Goal: Navigation & Orientation: Find specific page/section

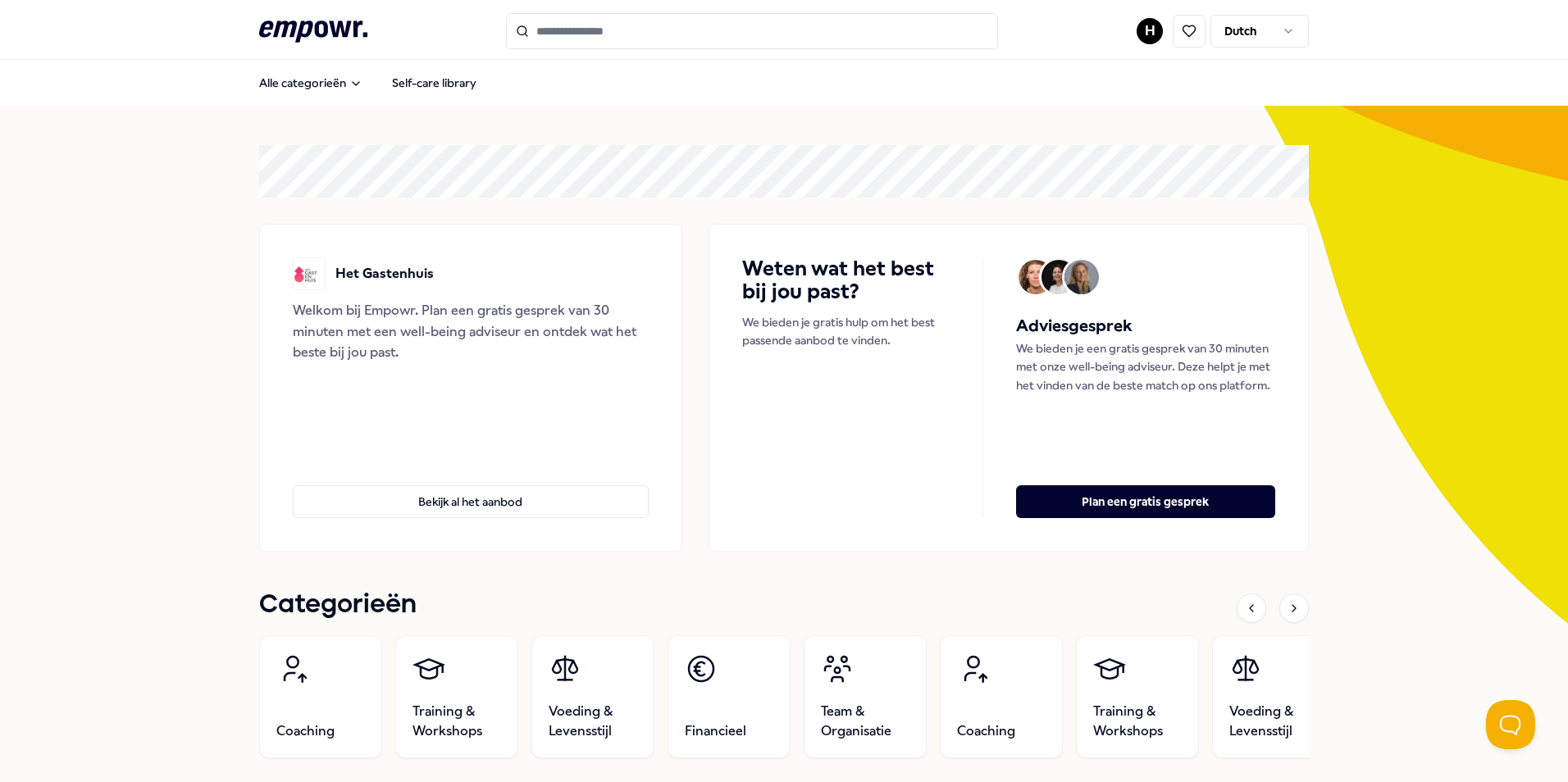
click at [1134, 32] on html ".empowr-logo_svg__cls-1{fill:#03032f} H Dutch Alle categorieën Self-care librar…" at bounding box center [784, 391] width 1568 height 782
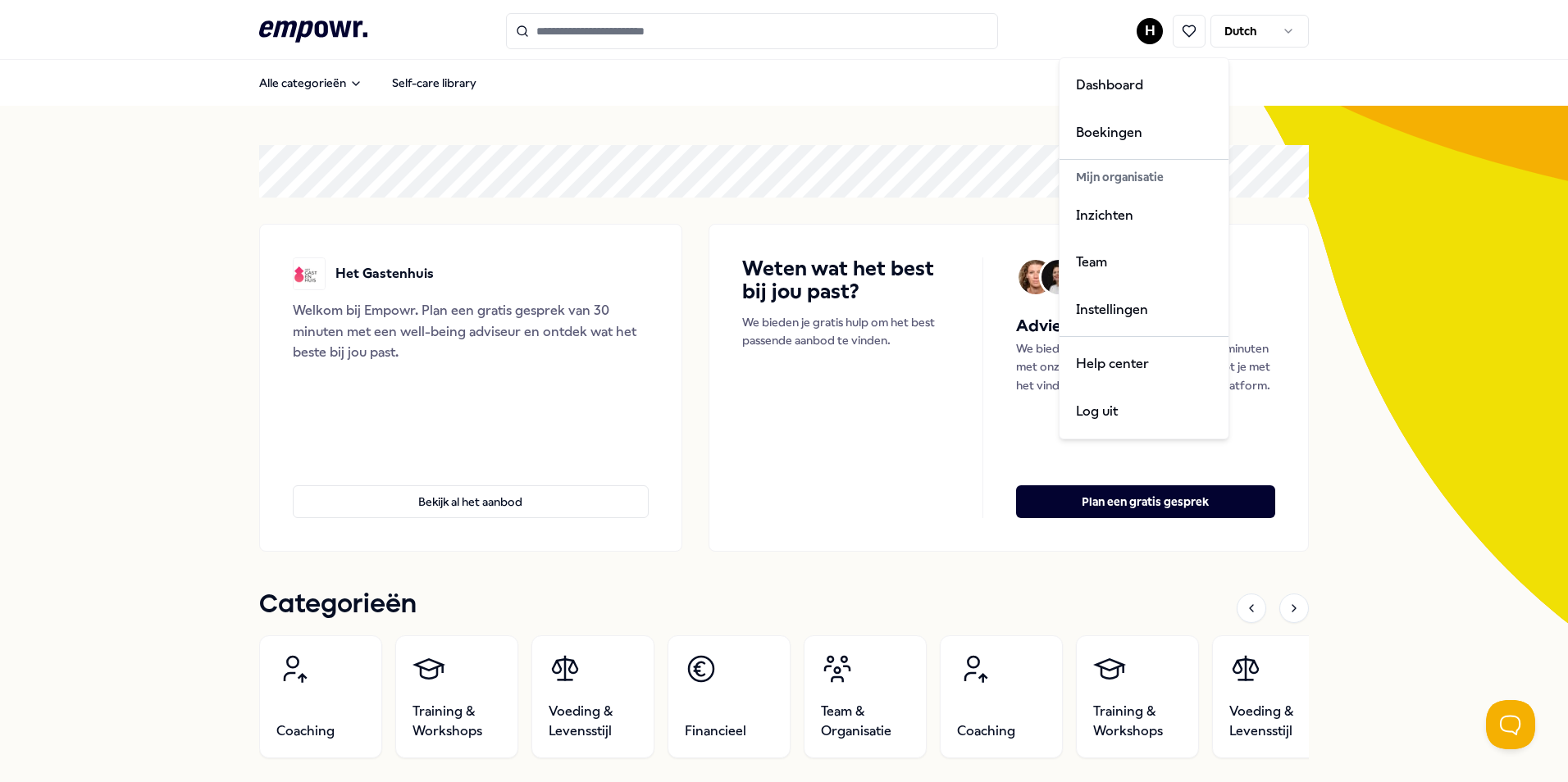
click at [715, 558] on html ".empowr-logo_svg__cls-1{fill:#03032f} H Dutch Alle categorieën Self-care librar…" at bounding box center [784, 391] width 1568 height 782
click at [1145, 31] on html ".empowr-logo_svg__cls-1{fill:#03032f} H Dutch Alle categorieën Self-care librar…" at bounding box center [784, 391] width 1568 height 782
click at [1113, 130] on div "Boekingen" at bounding box center [1144, 133] width 162 height 48
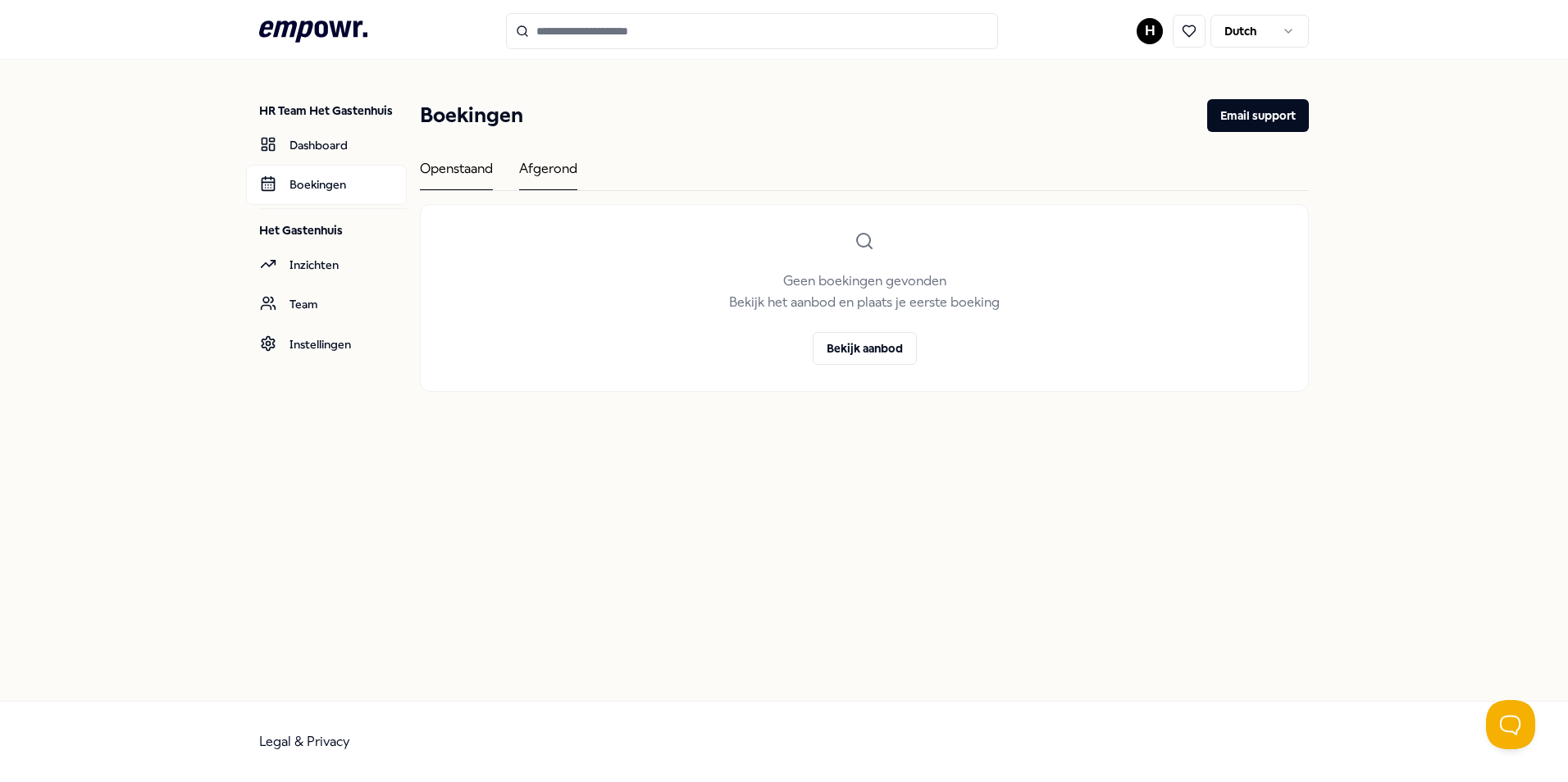
click at [553, 172] on div "Afgerond" at bounding box center [548, 174] width 58 height 32
click at [446, 170] on div "Openstaand" at bounding box center [456, 174] width 73 height 32
click at [562, 165] on div "Afgerond" at bounding box center [548, 174] width 58 height 32
click at [451, 161] on div "Openstaand" at bounding box center [456, 174] width 73 height 32
click at [1142, 28] on html ".empowr-logo_svg__cls-1{fill:#03032f} H Dutch HR Team Het Gastenhuis Dashboard …" at bounding box center [784, 391] width 1568 height 782
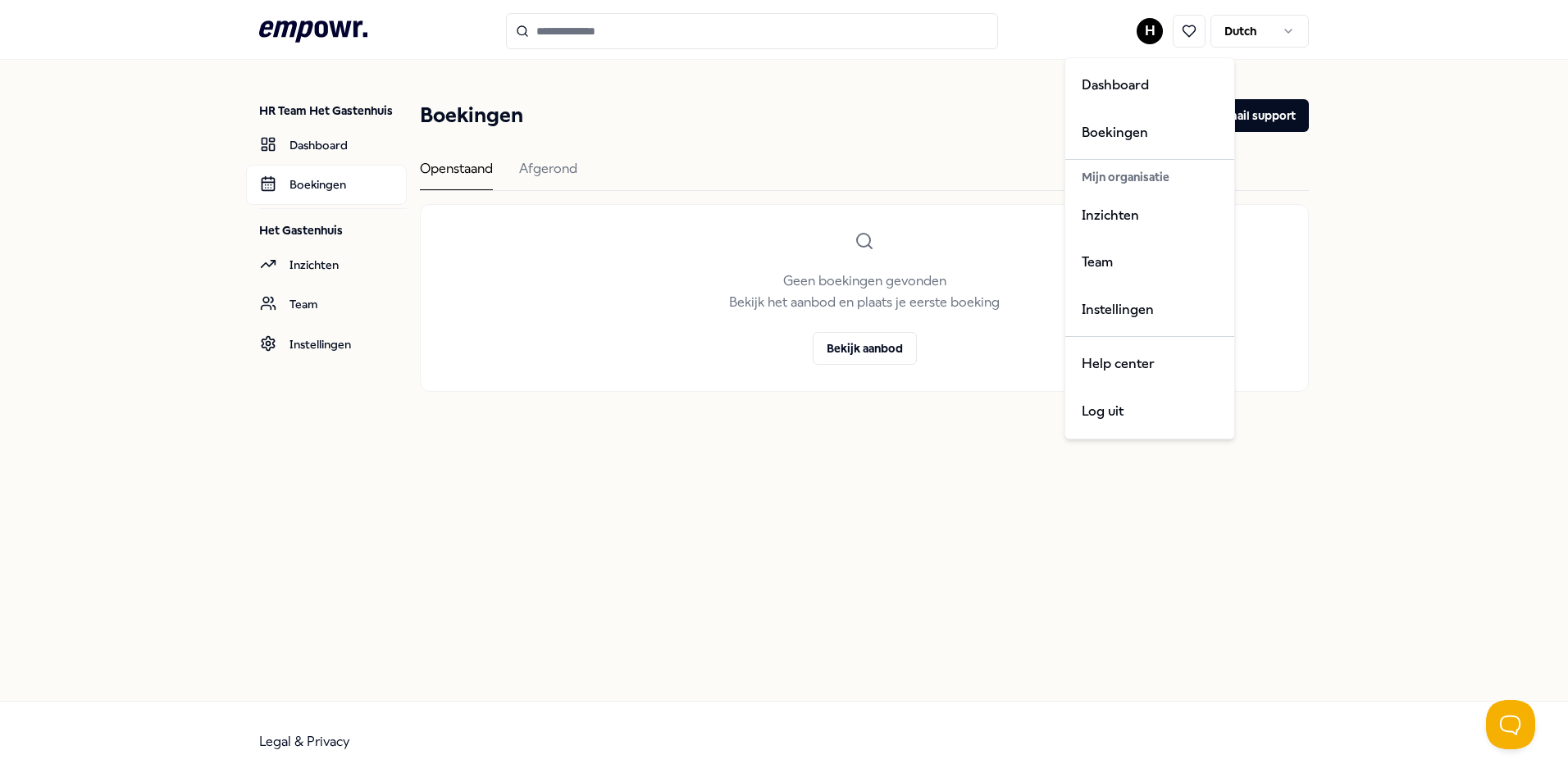
click at [1142, 28] on html ".empowr-logo_svg__cls-1{fill:#03032f} H Dutch HR Team Het Gastenhuis Dashboard …" at bounding box center [784, 391] width 1568 height 782
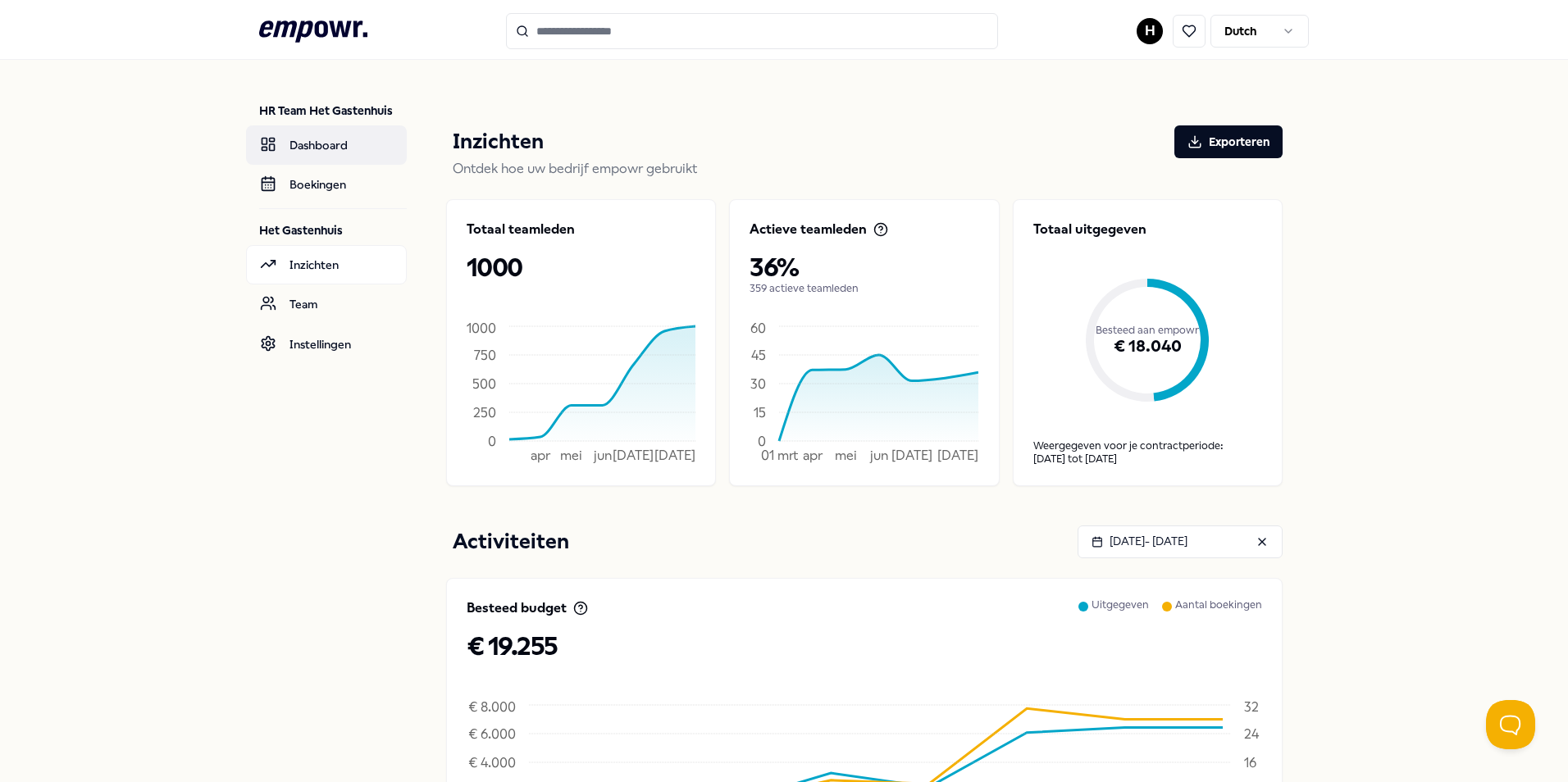
click at [349, 146] on link "Dashboard" at bounding box center [327, 144] width 160 height 39
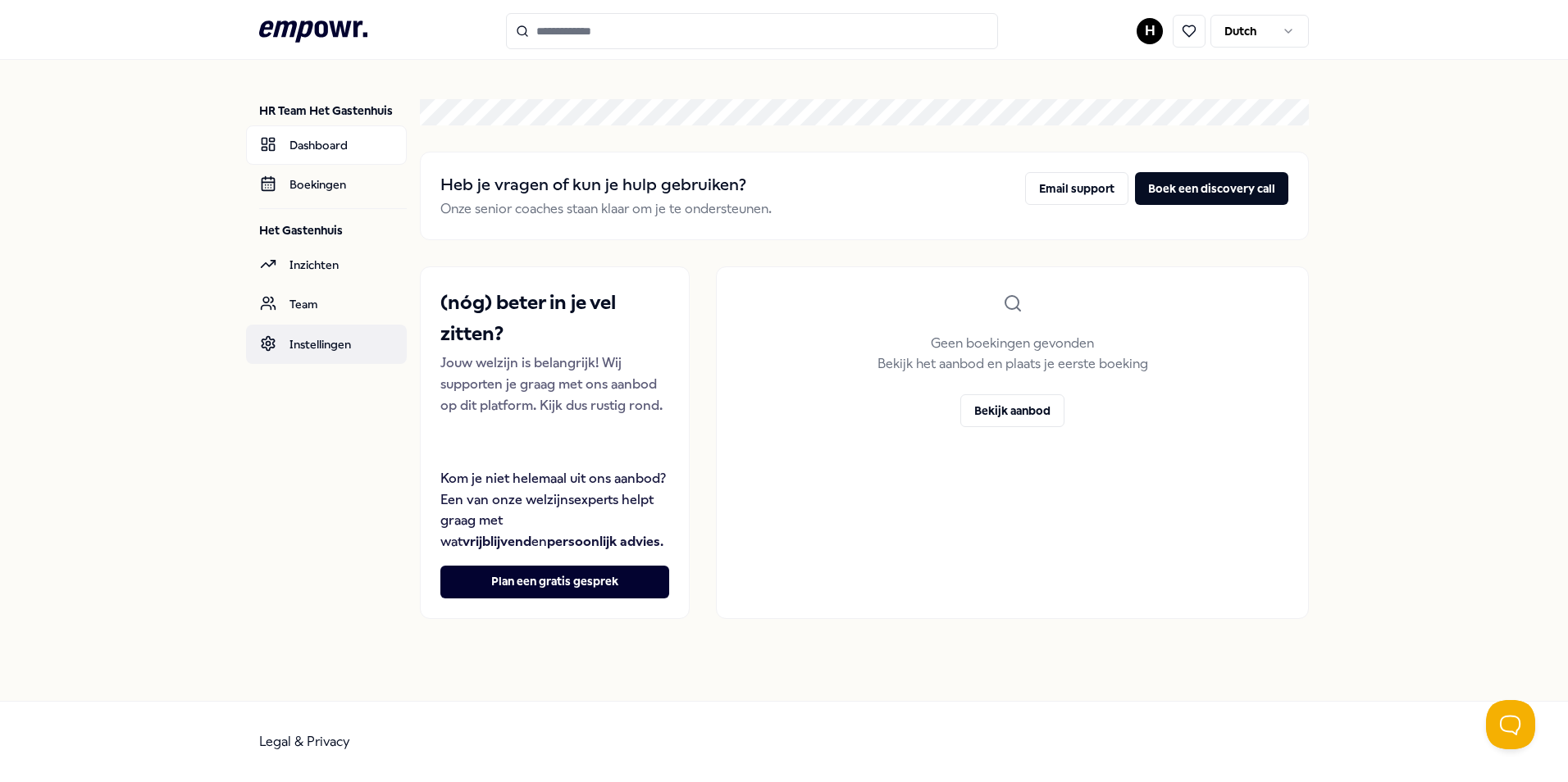
click at [334, 338] on link "Instellingen" at bounding box center [327, 344] width 160 height 39
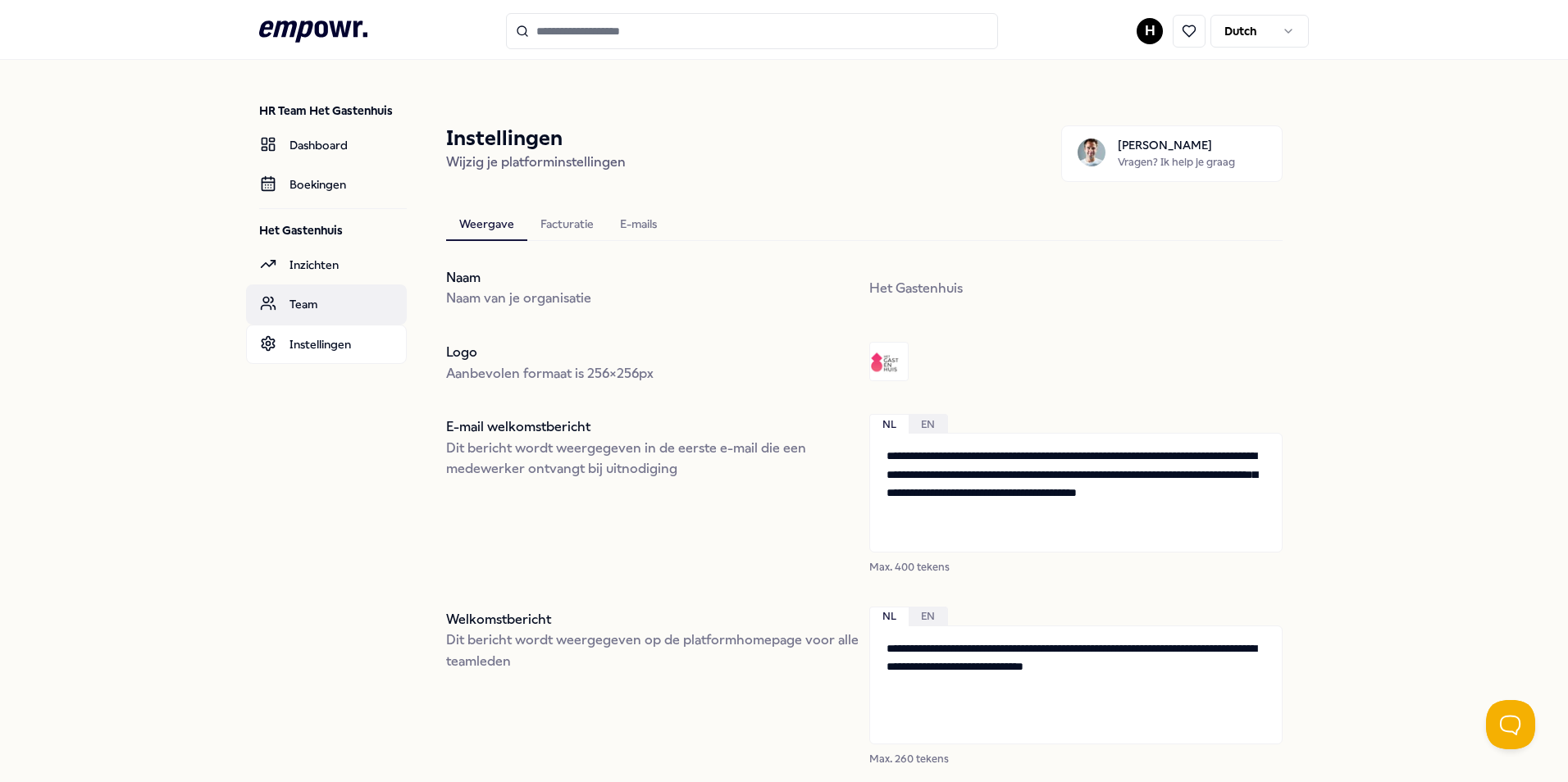
click at [328, 305] on link "Team" at bounding box center [327, 304] width 160 height 39
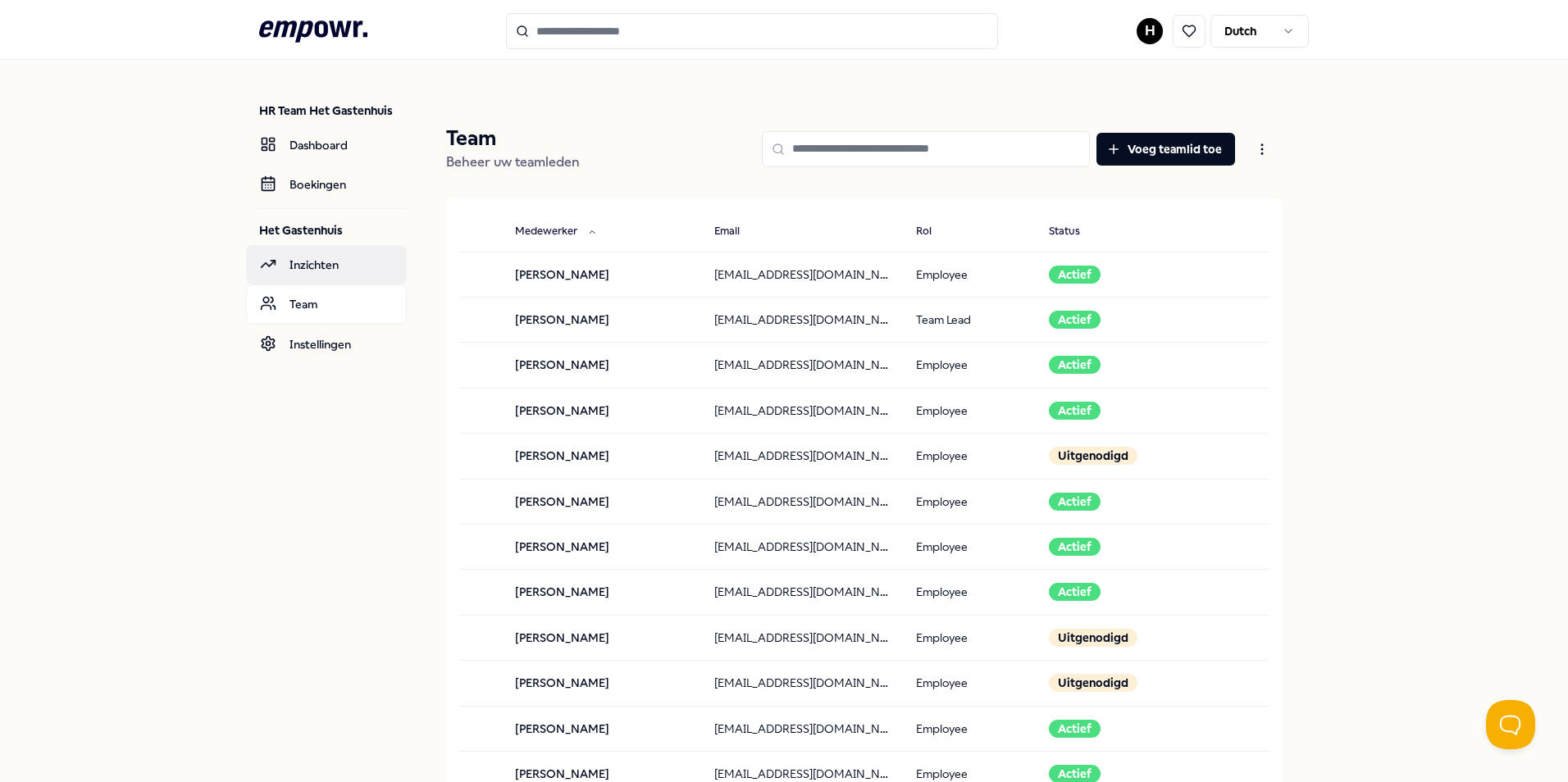
click at [328, 280] on link "Inzichten" at bounding box center [327, 264] width 160 height 39
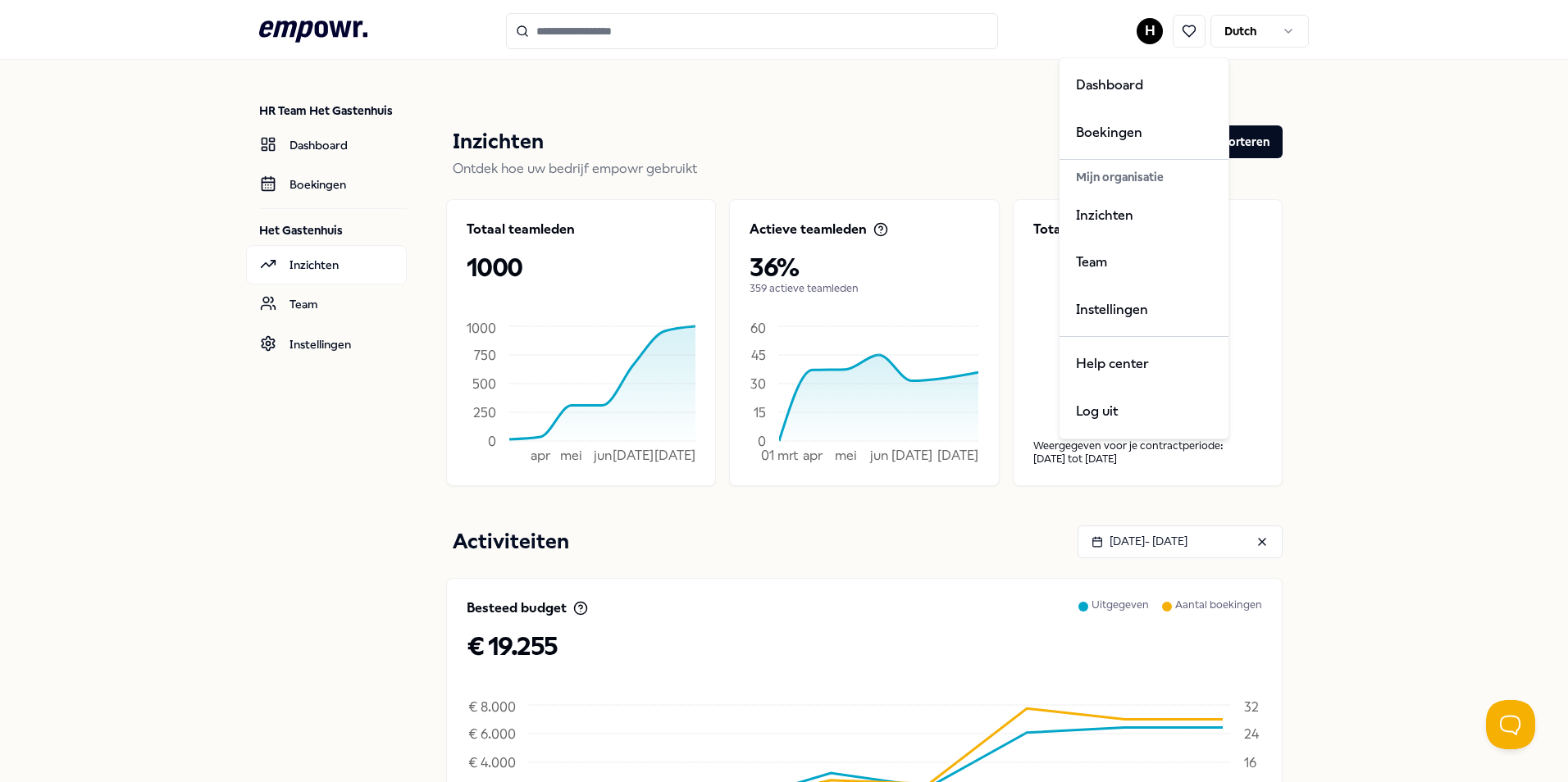
click at [1145, 32] on html ".empowr-logo_svg__cls-1{fill:#03032f} H [DEMOGRAPHIC_DATA] HR Team Het Gastenhu…" at bounding box center [784, 391] width 1568 height 782
click at [315, 173] on html ".empowr-logo_svg__cls-1{fill:#03032f} H [DEMOGRAPHIC_DATA] HR Team Het Gastenhu…" at bounding box center [784, 391] width 1568 height 782
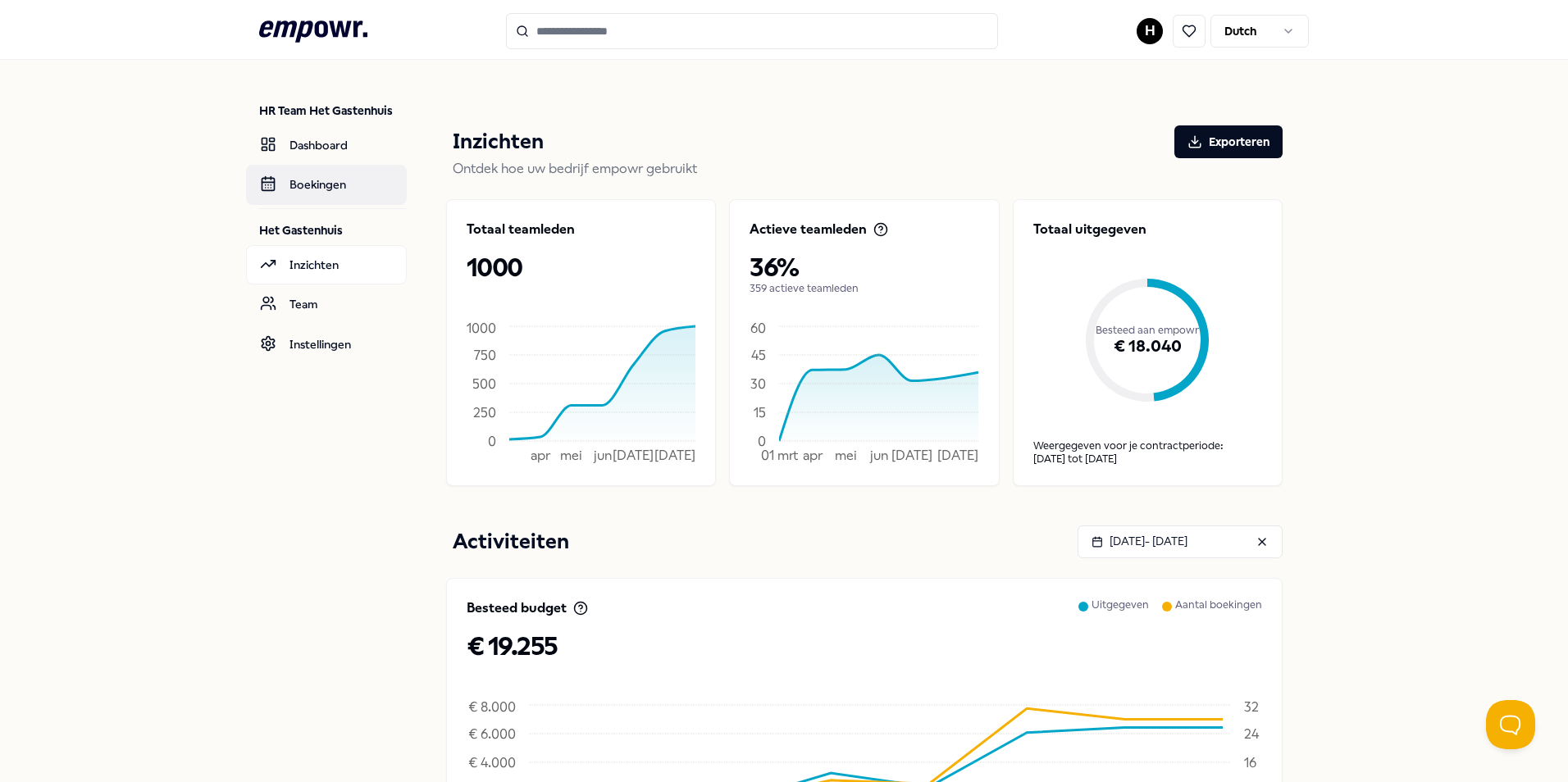
click at [315, 173] on link "Boekingen" at bounding box center [327, 184] width 160 height 39
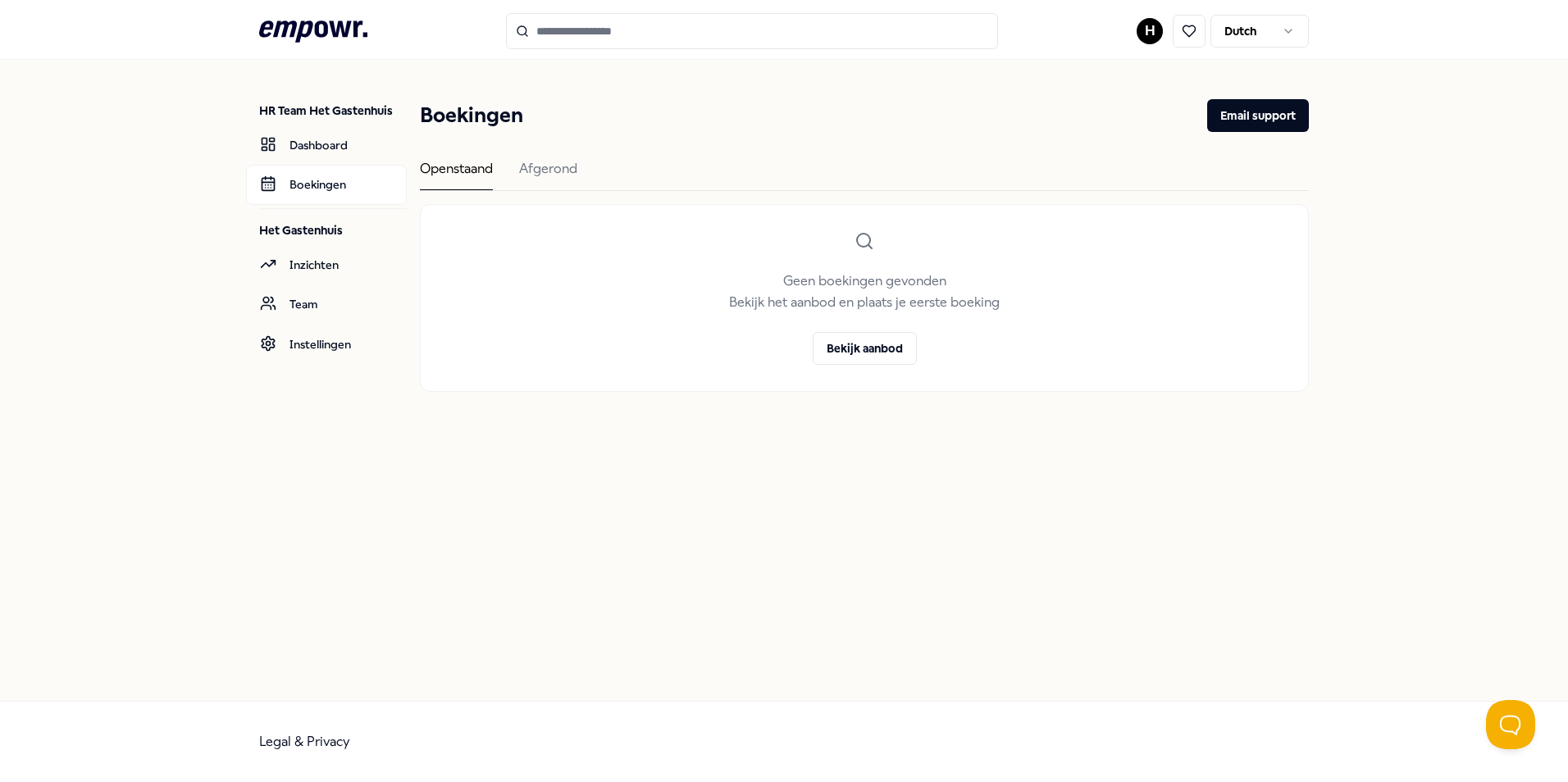
click at [545, 25] on input "Search for products, categories or subcategories" at bounding box center [752, 32] width 492 height 36
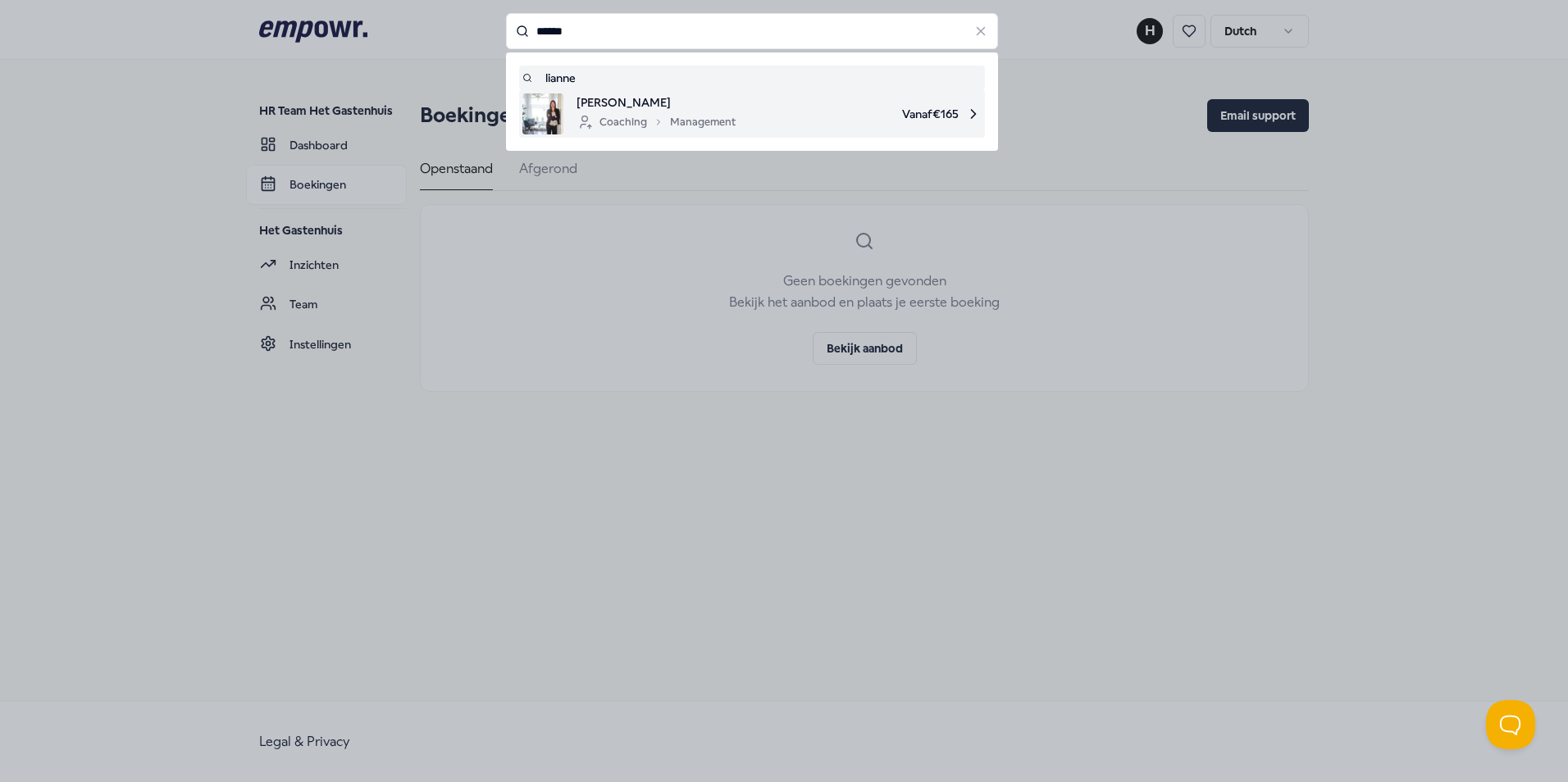
click at [539, 128] on img at bounding box center [542, 114] width 41 height 41
type input "******"
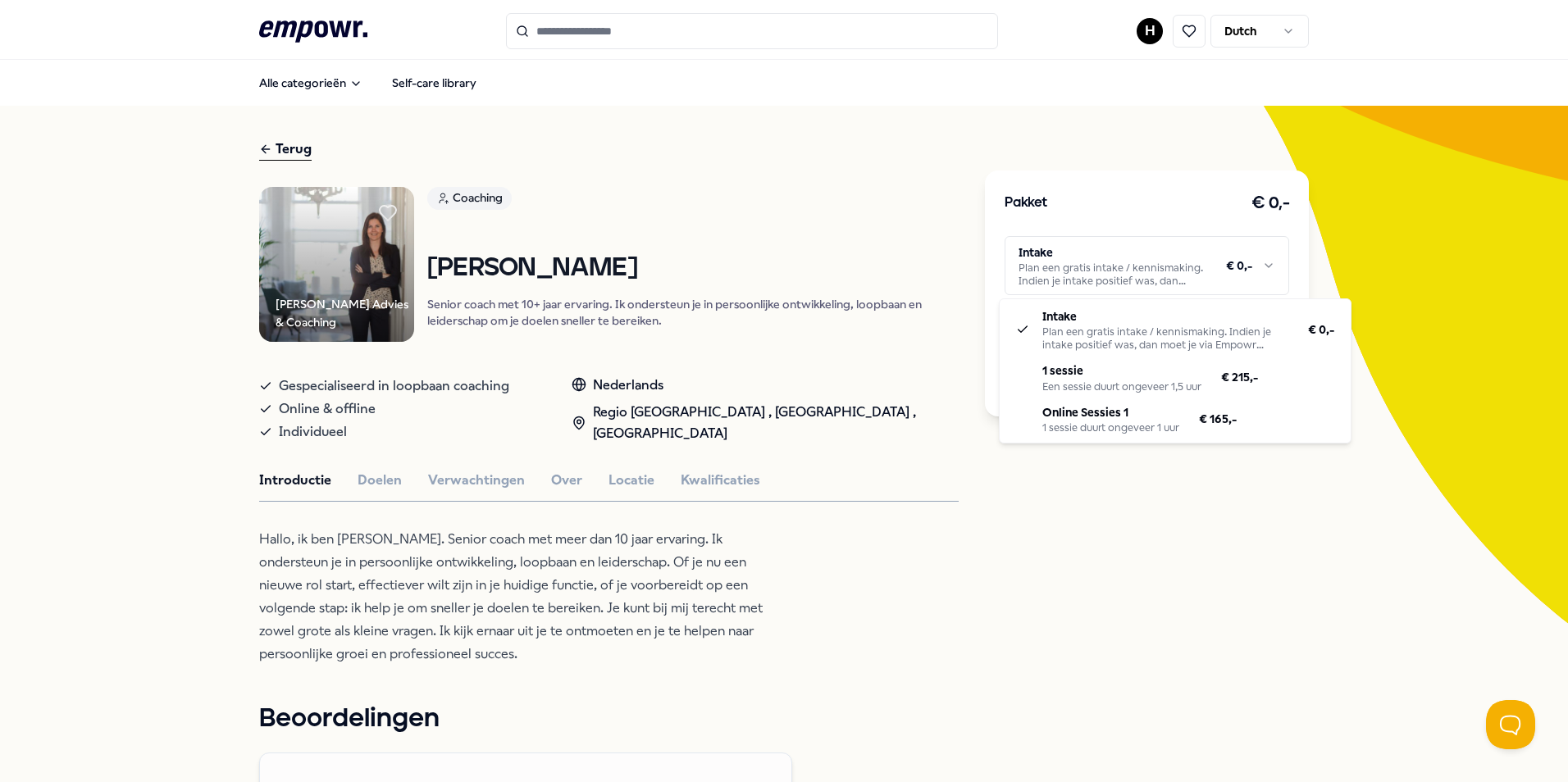
click at [1102, 253] on html ".empowr-logo_svg__cls-1{fill:#03032f} H Dutch Alle categorieën Self-care librar…" at bounding box center [784, 391] width 1568 height 782
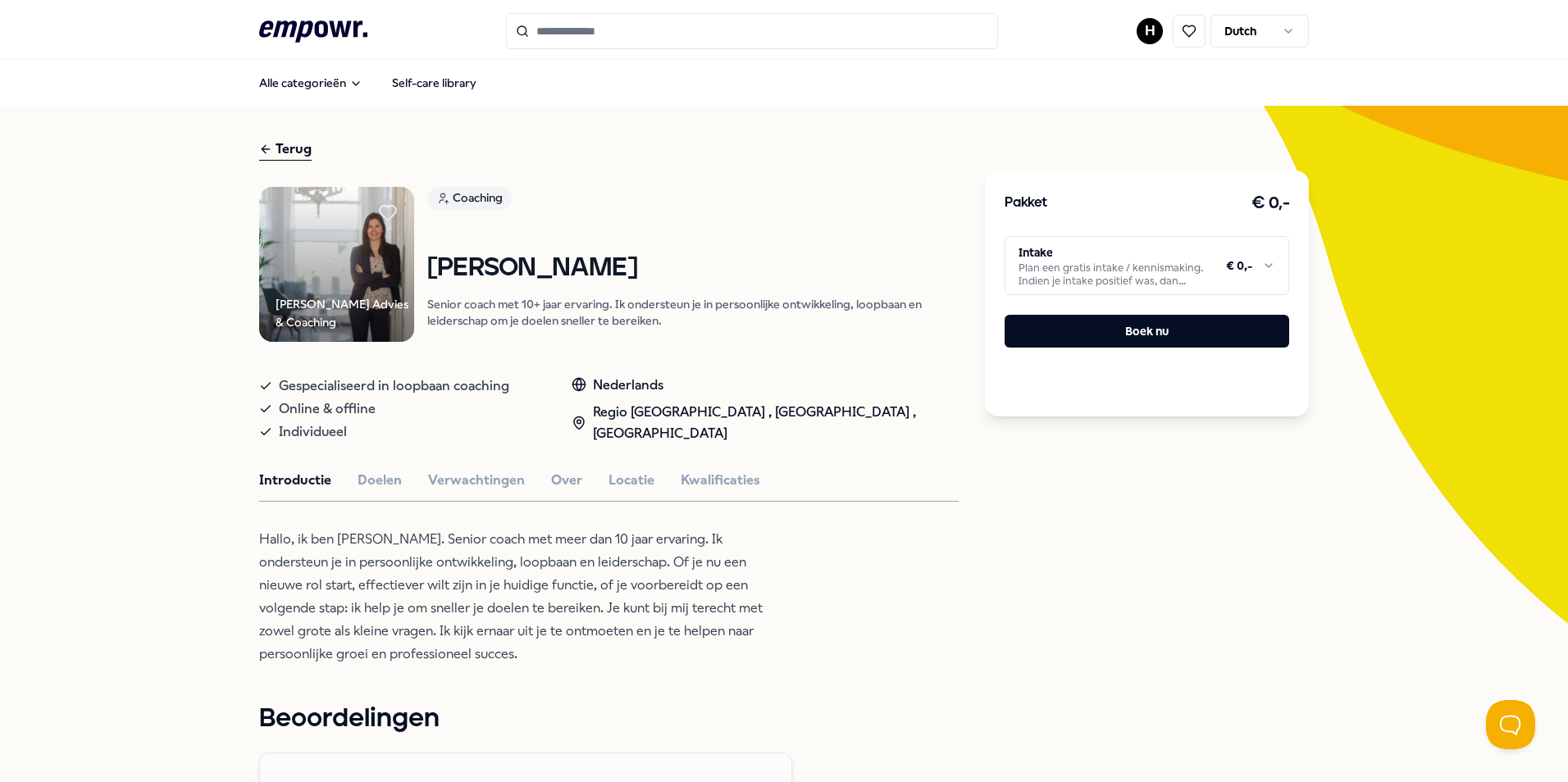
click at [1101, 263] on html ".empowr-logo_svg__cls-1{fill:#03032f} H Dutch Alle categorieën Self-care librar…" at bounding box center [784, 391] width 1568 height 782
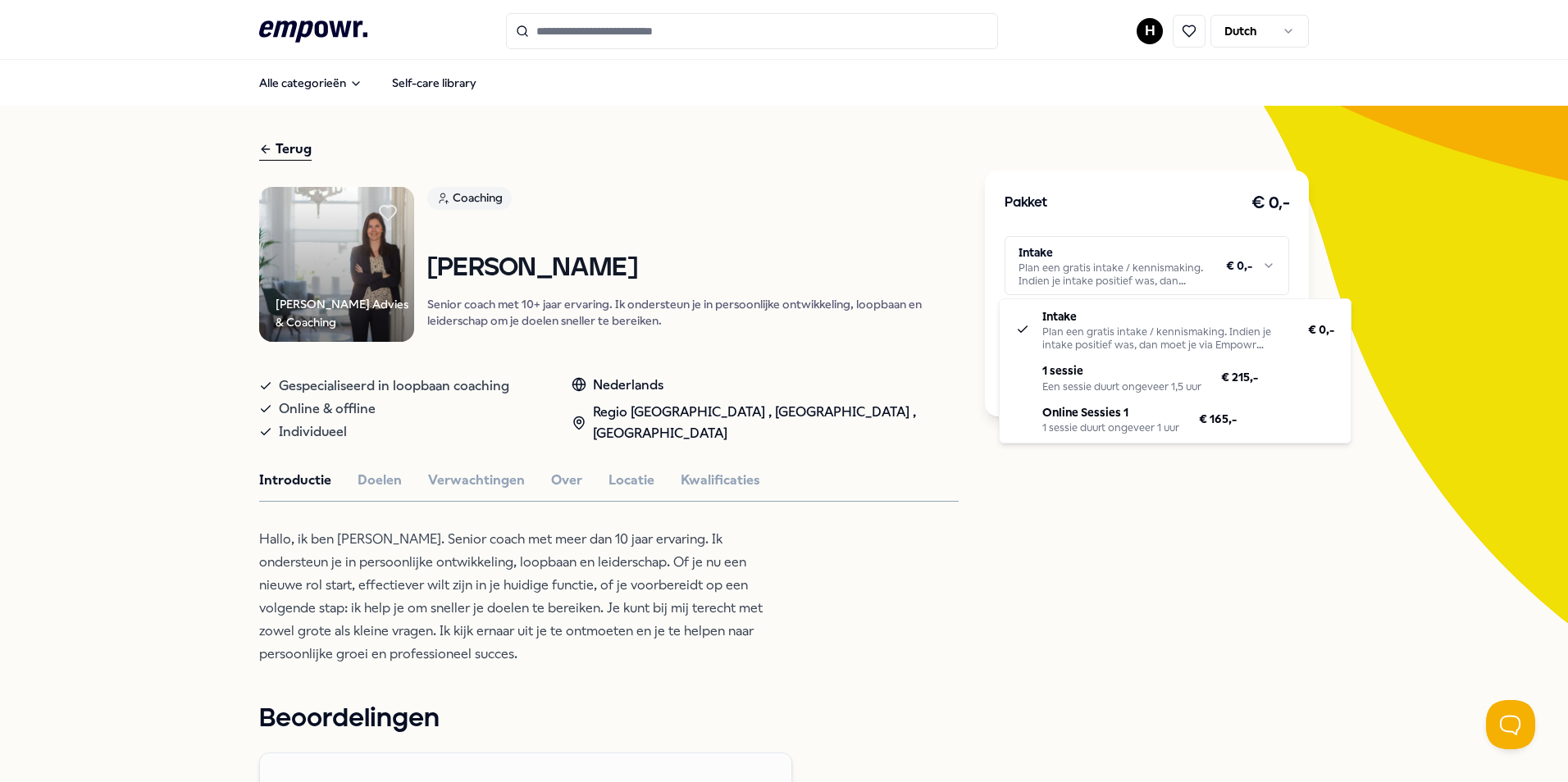
click at [688, 280] on html ".empowr-logo_svg__cls-1{fill:#03032f} H Dutch Alle categorieën Self-care librar…" at bounding box center [784, 391] width 1568 height 782
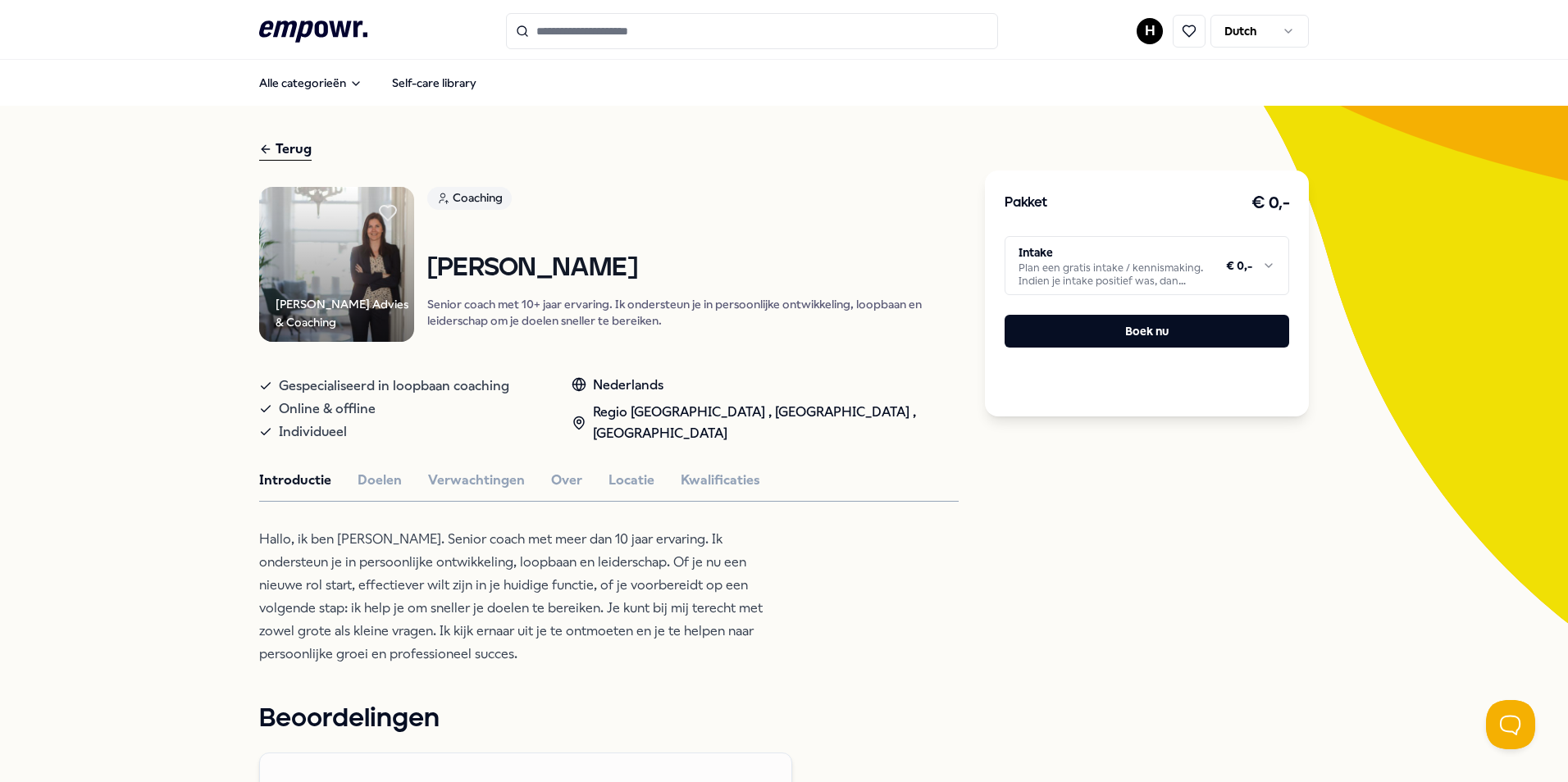
click at [1084, 264] on html ".empowr-logo_svg__cls-1{fill:#03032f} H Dutch Alle categorieën Self-care librar…" at bounding box center [784, 391] width 1568 height 782
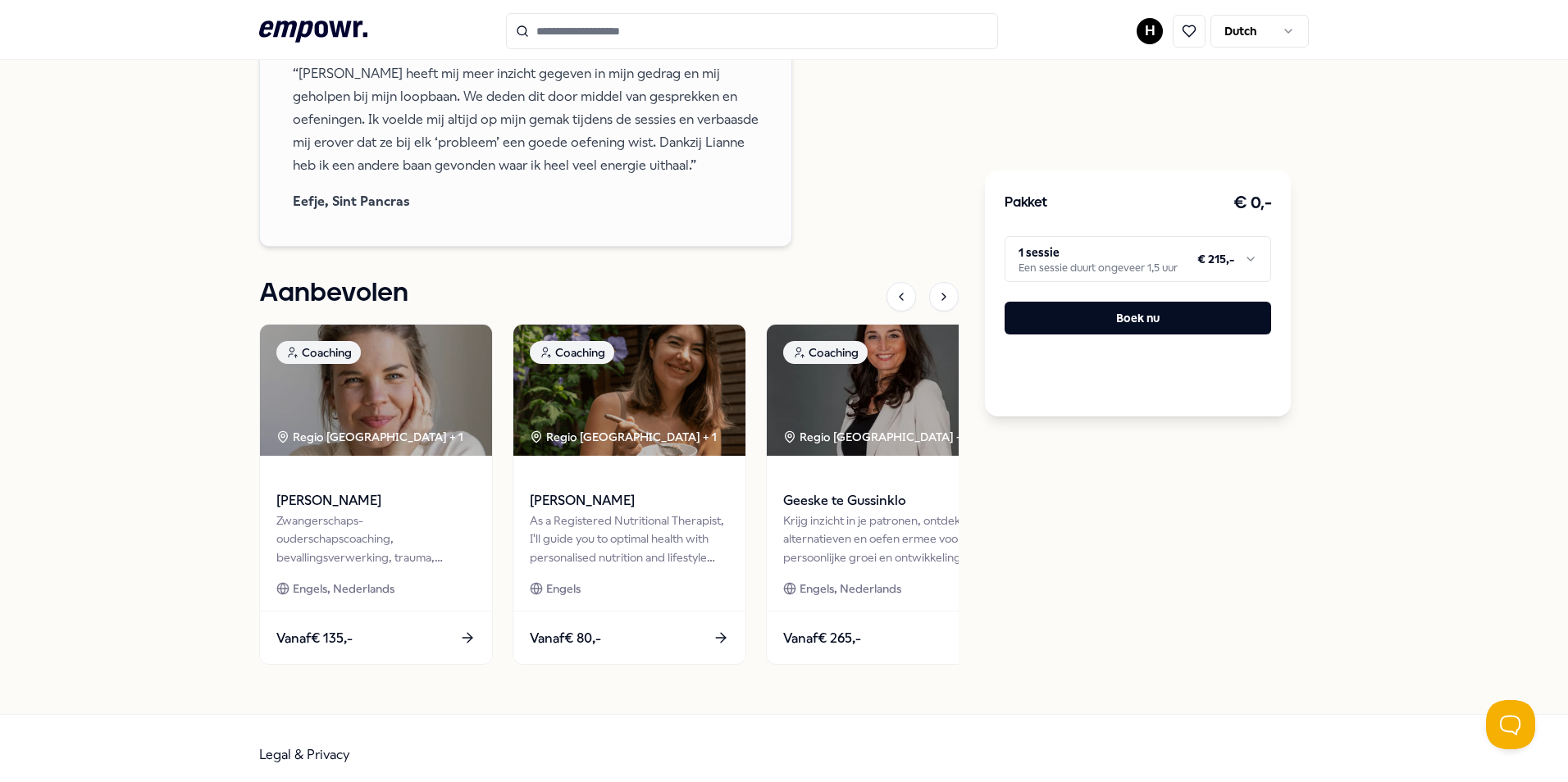
scroll to position [1176, 0]
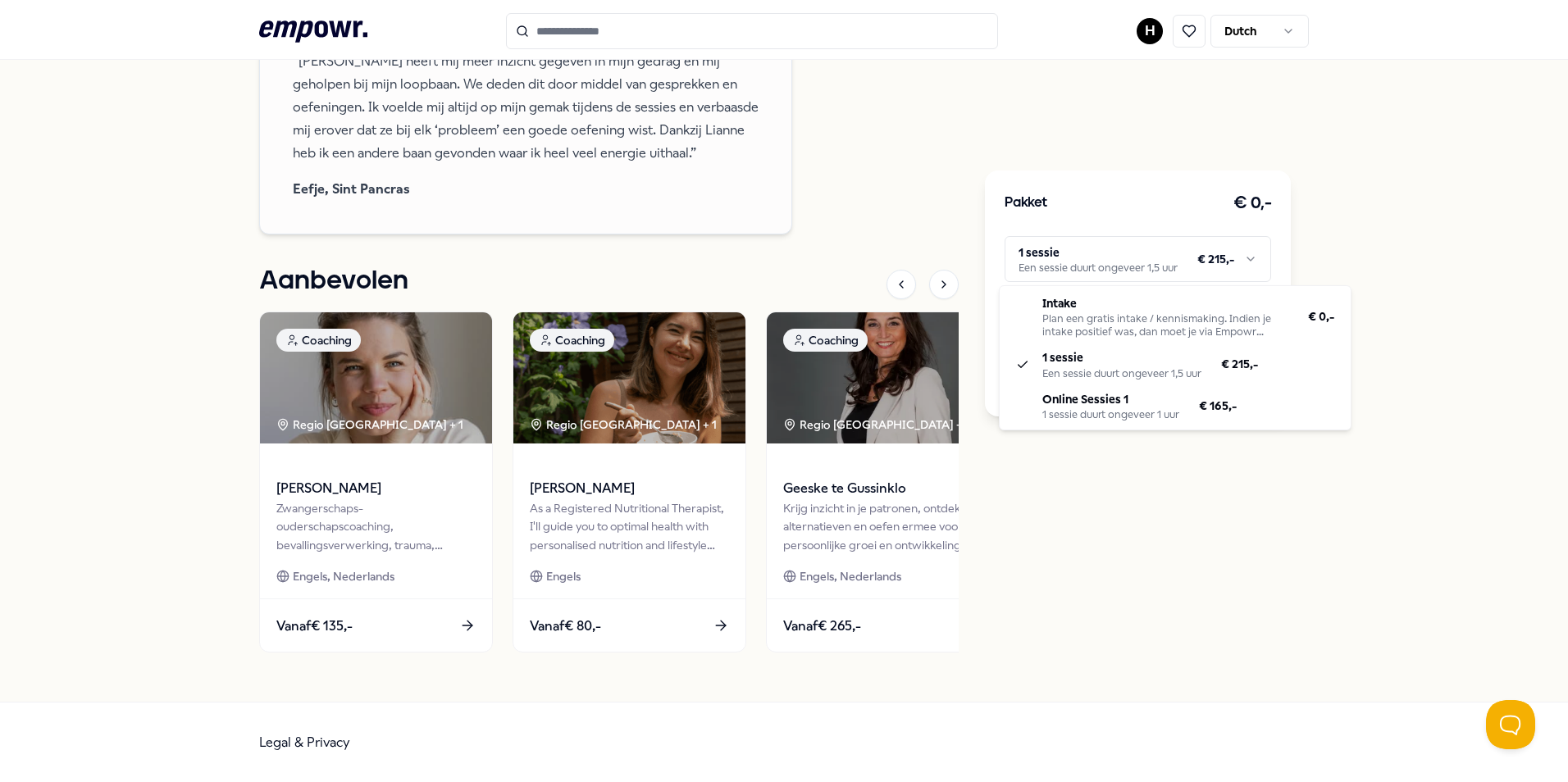
click at [1087, 253] on html ".empowr-logo_svg__cls-1{fill:#03032f} H Dutch Alle categorieën Self-care librar…" at bounding box center [784, 391] width 1568 height 782
click at [1126, 263] on html ".empowr-logo_svg__cls-1{fill:#03032f} H Dutch Alle categorieën Self-care librar…" at bounding box center [784, 391] width 1568 height 782
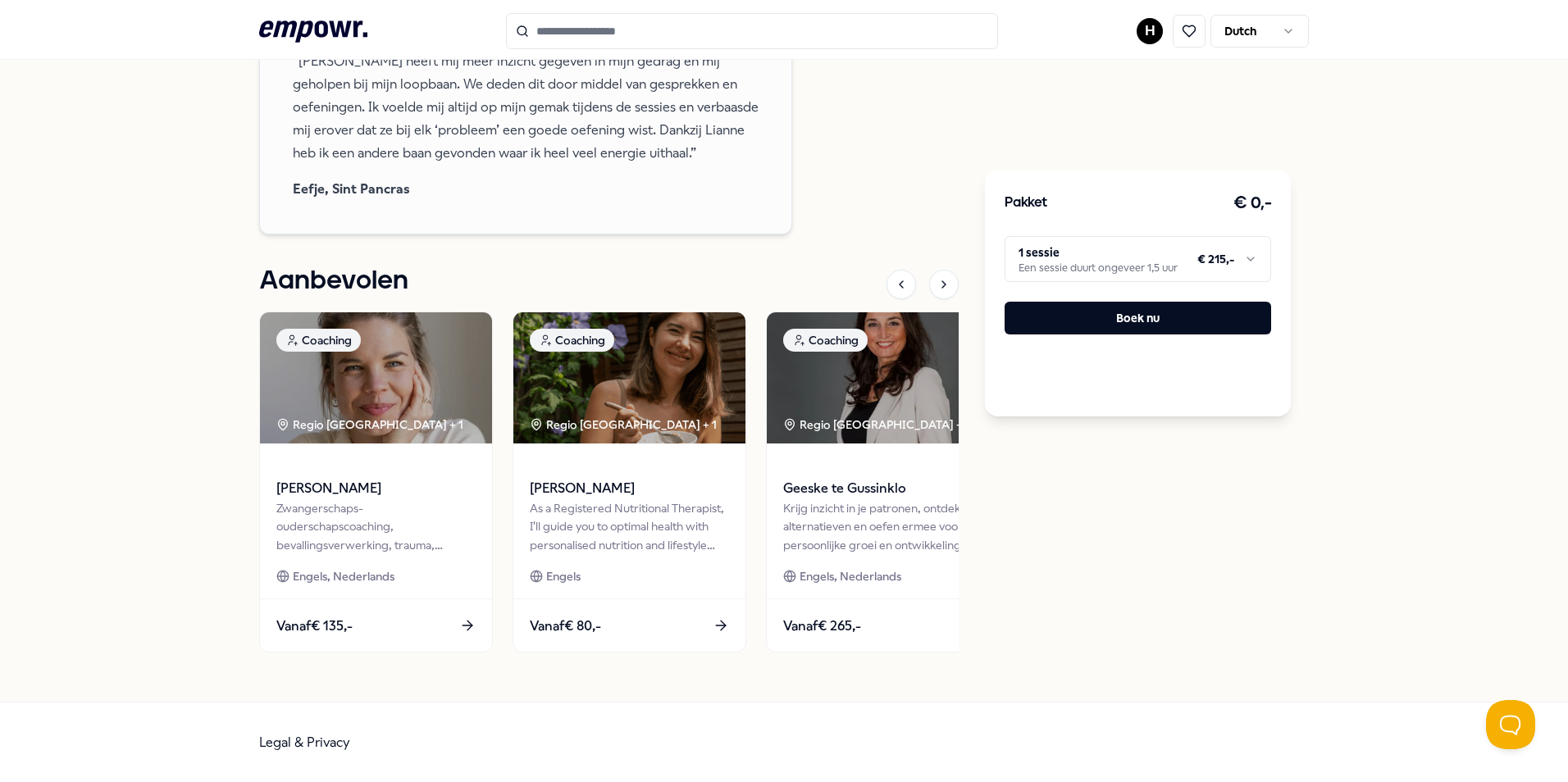
click at [1126, 263] on html ".empowr-logo_svg__cls-1{fill:#03032f} H Dutch Alle categorieën Self-care librar…" at bounding box center [784, 391] width 1568 height 782
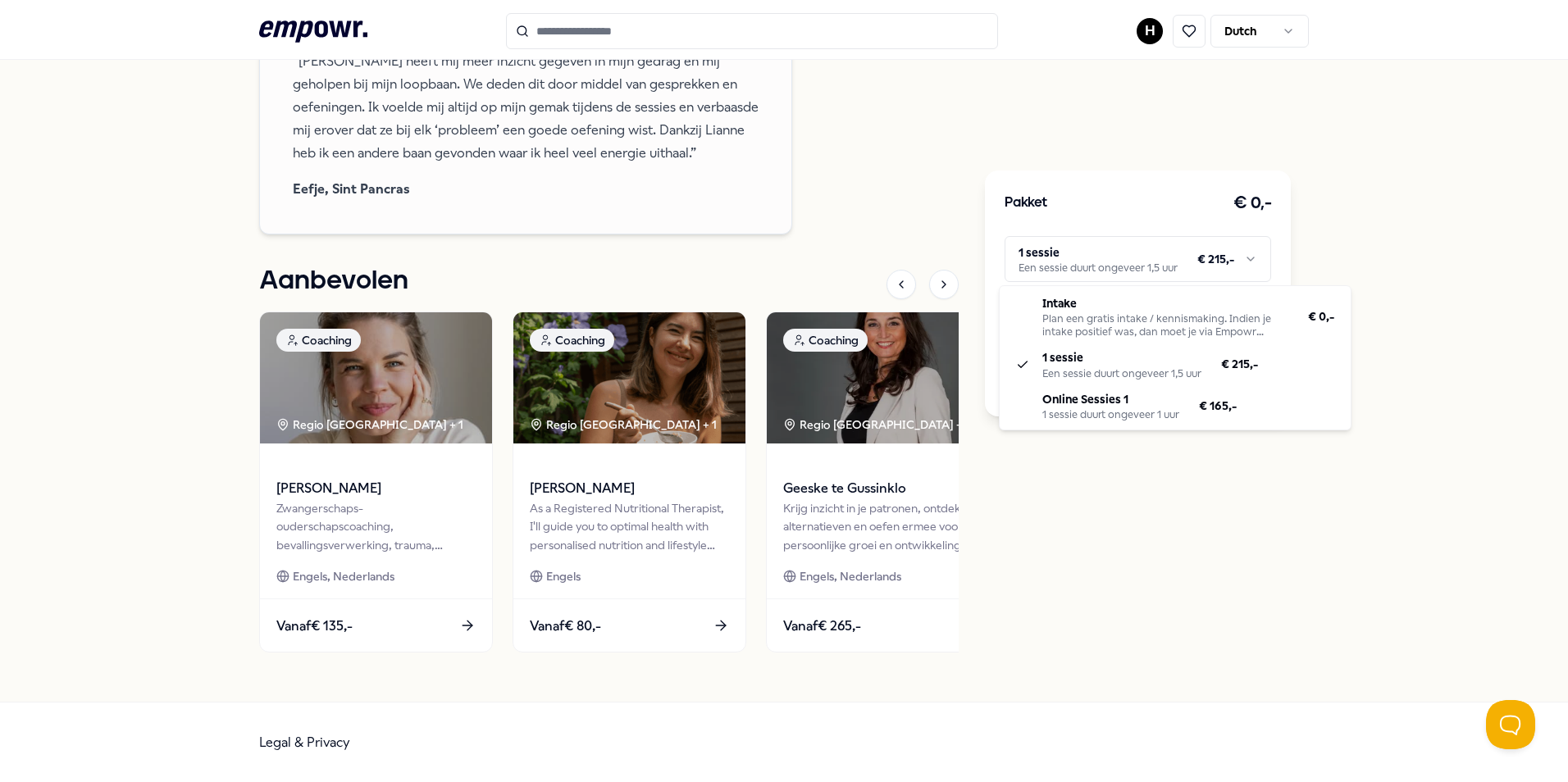
click at [1160, 257] on html ".empowr-logo_svg__cls-1{fill:#03032f} H Dutch Alle categorieën Self-care librar…" at bounding box center [784, 391] width 1568 height 782
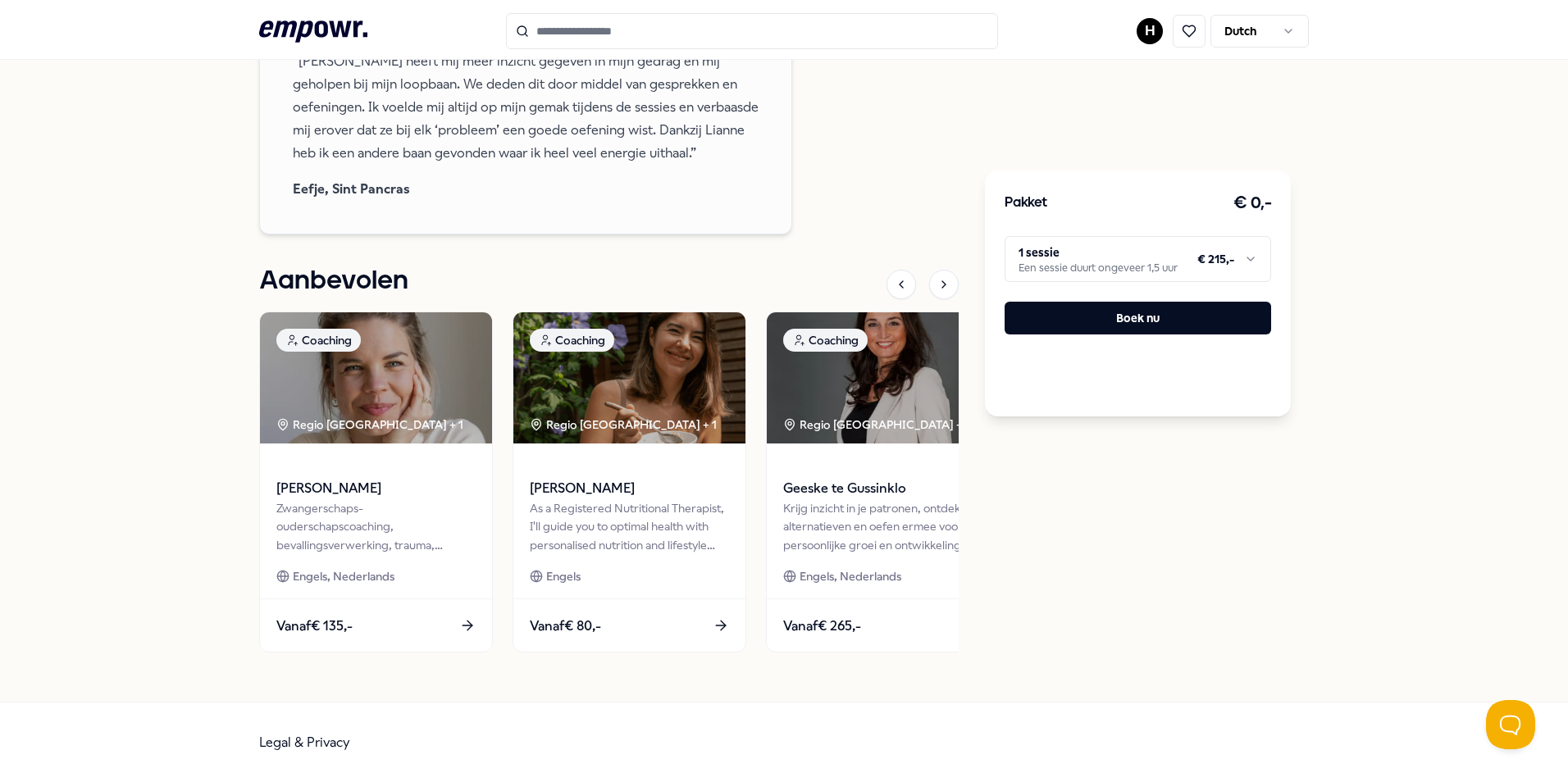
click at [1160, 257] on html ".empowr-logo_svg__cls-1{fill:#03032f} H Dutch Alle categorieën Self-care librar…" at bounding box center [784, 391] width 1568 height 782
click at [1155, 259] on html ".empowr-logo_svg__cls-1{fill:#03032f} H Dutch Alle categorieën Self-care librar…" at bounding box center [784, 391] width 1568 height 782
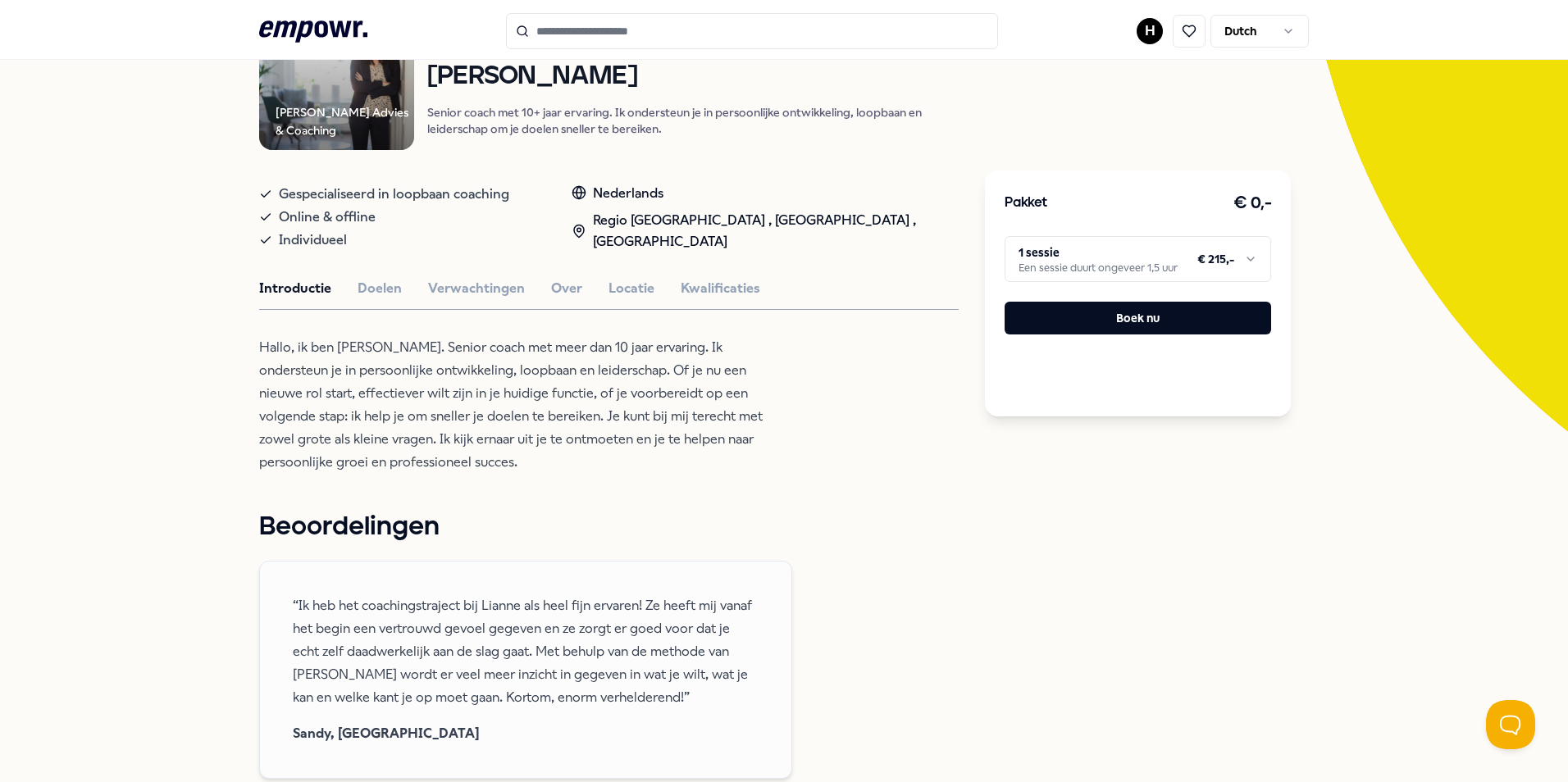
scroll to position [0, 0]
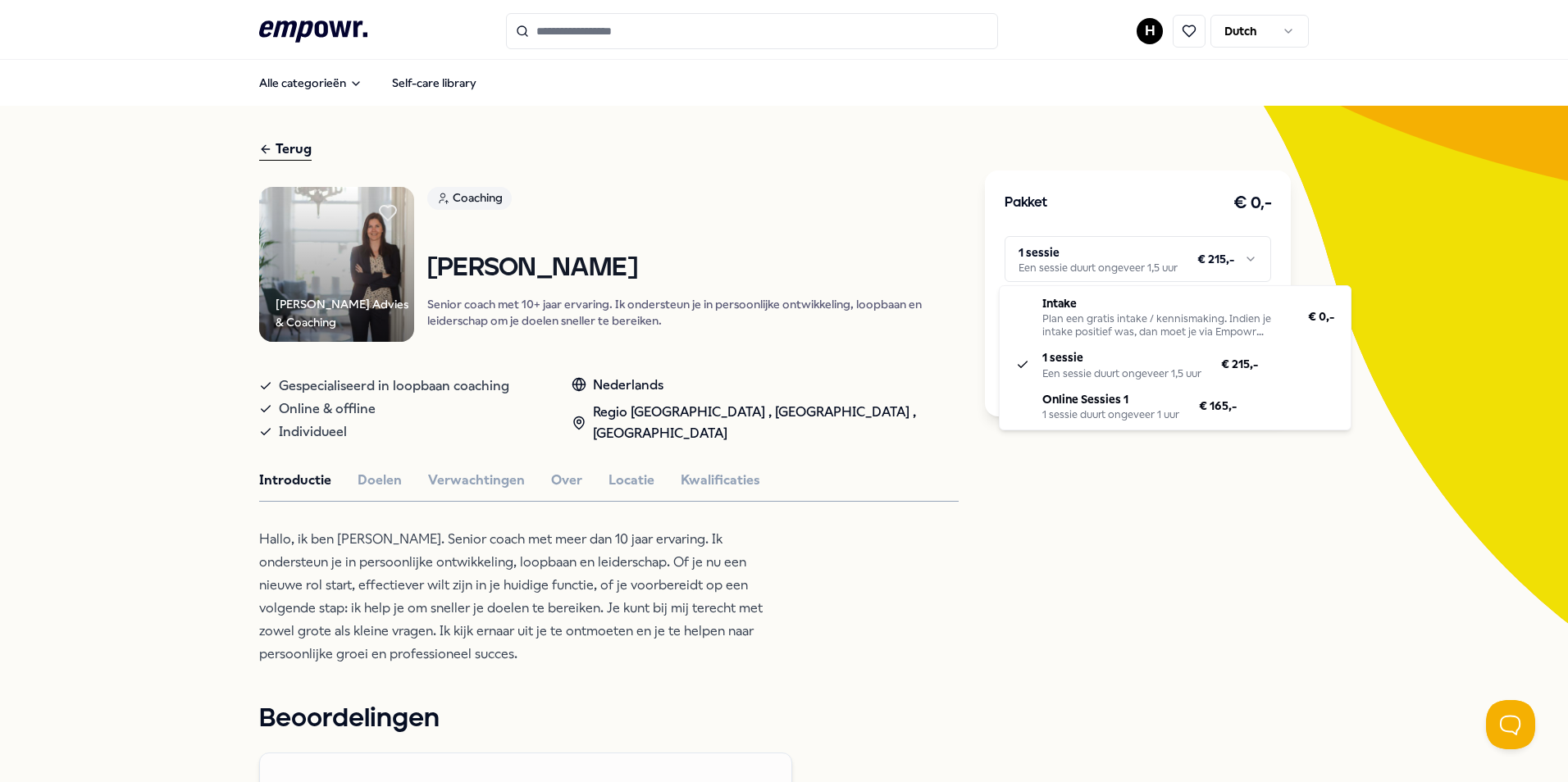
click at [1087, 257] on html ".empowr-logo_svg__cls-1{fill:#03032f} H Dutch Alle categorieën Self-care librar…" at bounding box center [784, 391] width 1568 height 782
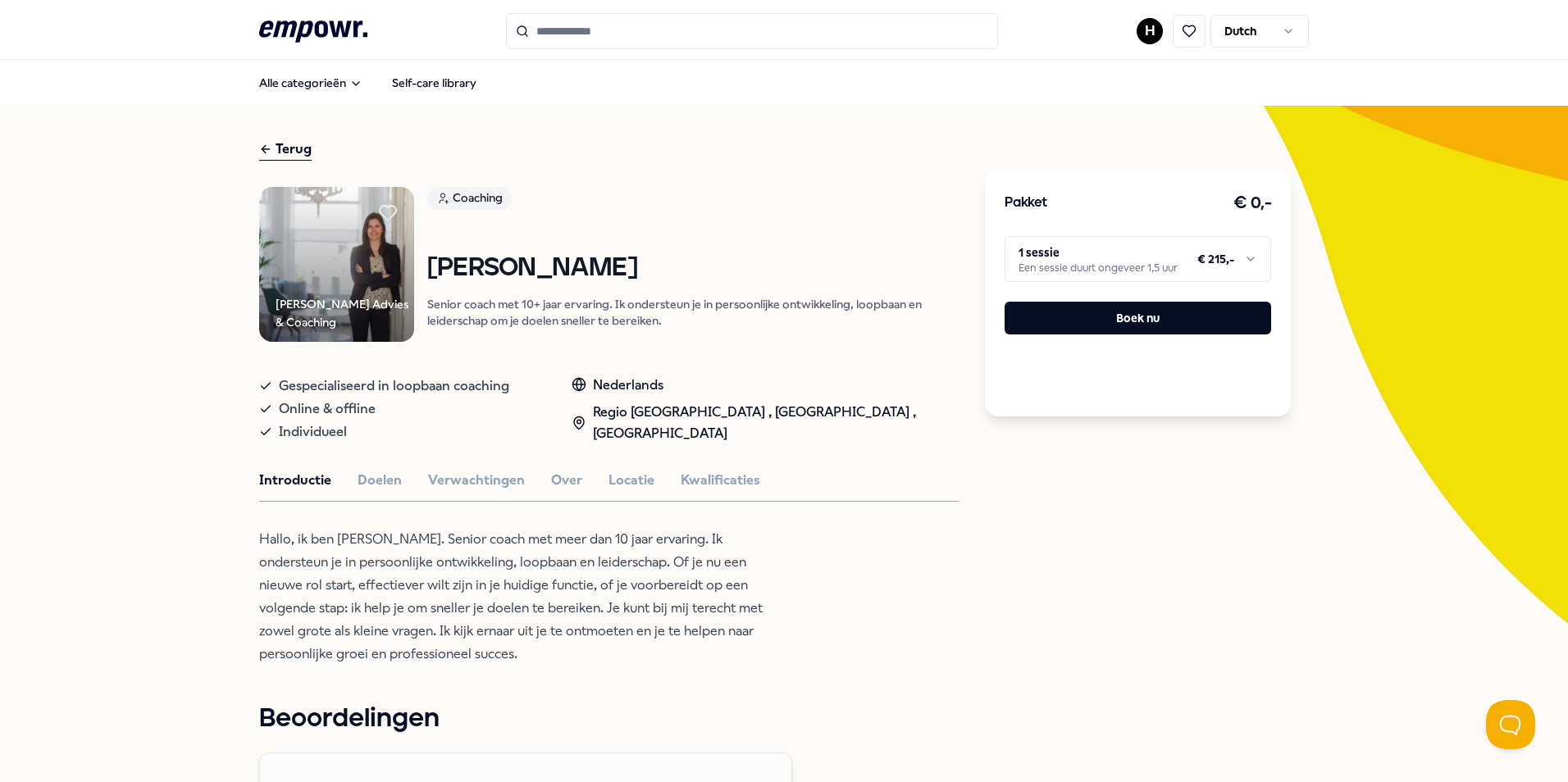
click at [1087, 257] on html ".empowr-logo_svg__cls-1{fill:#03032f} H Dutch Alle categorieën Self-care librar…" at bounding box center [784, 391] width 1568 height 782
click at [1089, 253] on html ".empowr-logo_svg__cls-1{fill:#03032f} H Dutch Alle categorieën Self-care librar…" at bounding box center [784, 391] width 1568 height 782
click at [1087, 266] on html ".empowr-logo_svg__cls-1{fill:#03032f} H Dutch Alle categorieën Self-care librar…" at bounding box center [784, 391] width 1568 height 782
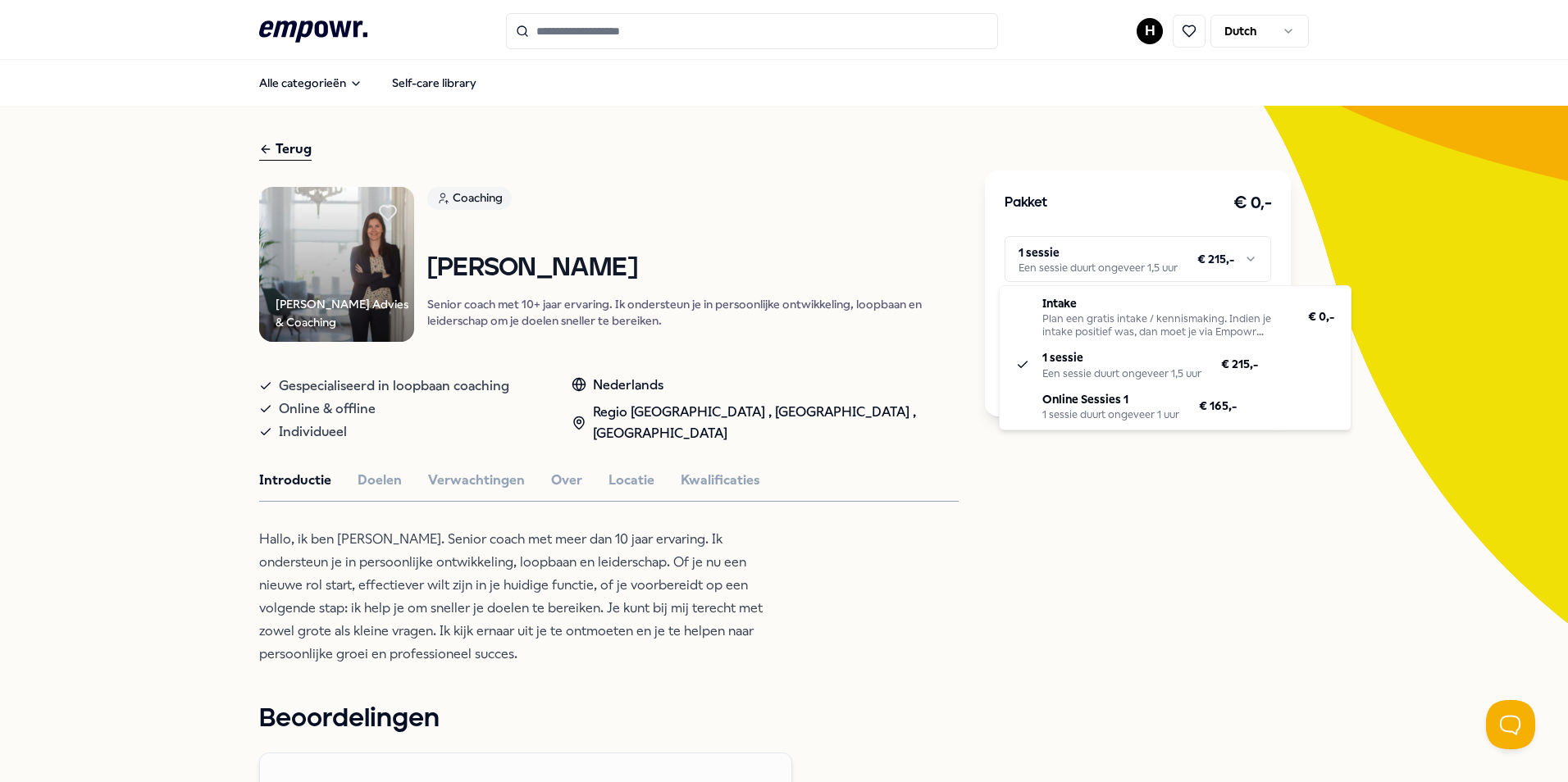
click at [1087, 266] on html ".empowr-logo_svg__cls-1{fill:#03032f} H Dutch Alle categorieën Self-care librar…" at bounding box center [784, 391] width 1568 height 782
click at [1090, 268] on html ".empowr-logo_svg__cls-1{fill:#03032f} H Dutch Alle categorieën Self-care librar…" at bounding box center [784, 391] width 1568 height 782
